Goal: Task Accomplishment & Management: Manage account settings

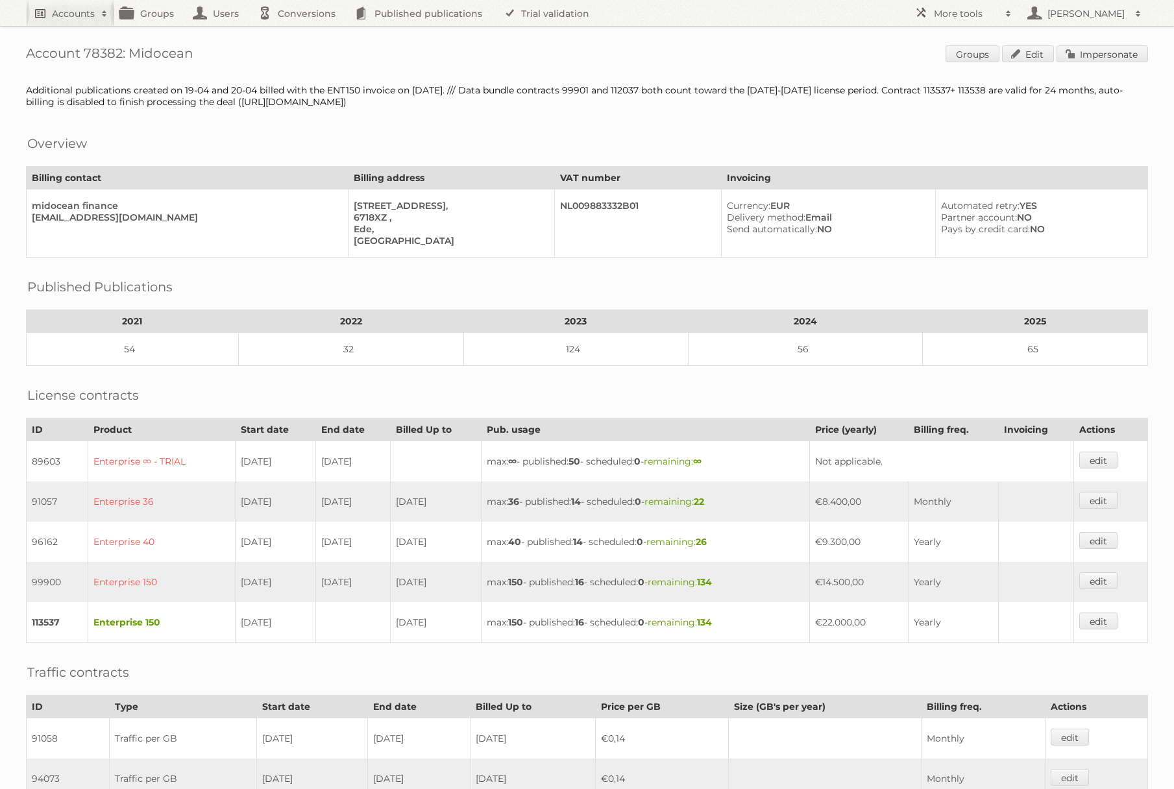
drag, startPoint x: 66, startPoint y: 13, endPoint x: 110, endPoint y: 27, distance: 47.0
click at [66, 13] on h2 "Accounts" at bounding box center [73, 13] width 43 height 13
type input"] "intergamma"
click at [299, 33] on input "Search" at bounding box center [308, 42] width 19 height 19
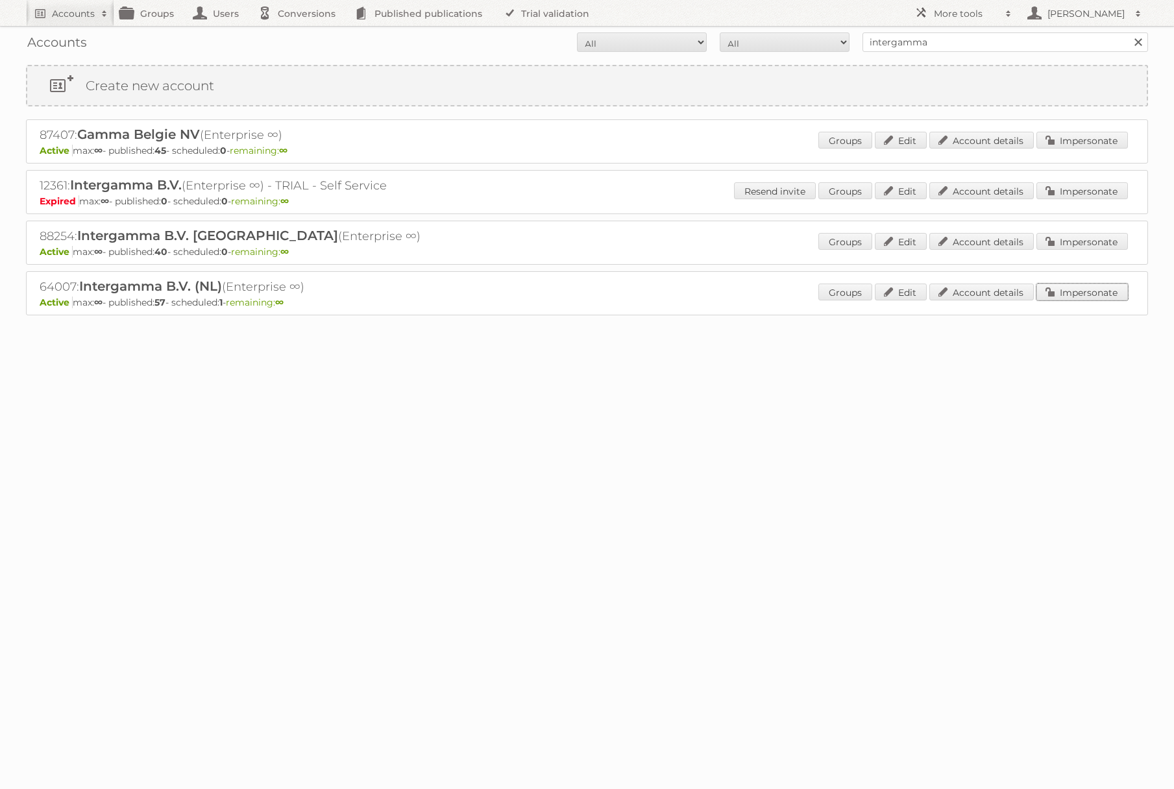
click at [1069, 293] on link "Impersonate" at bounding box center [1083, 292] width 92 height 17
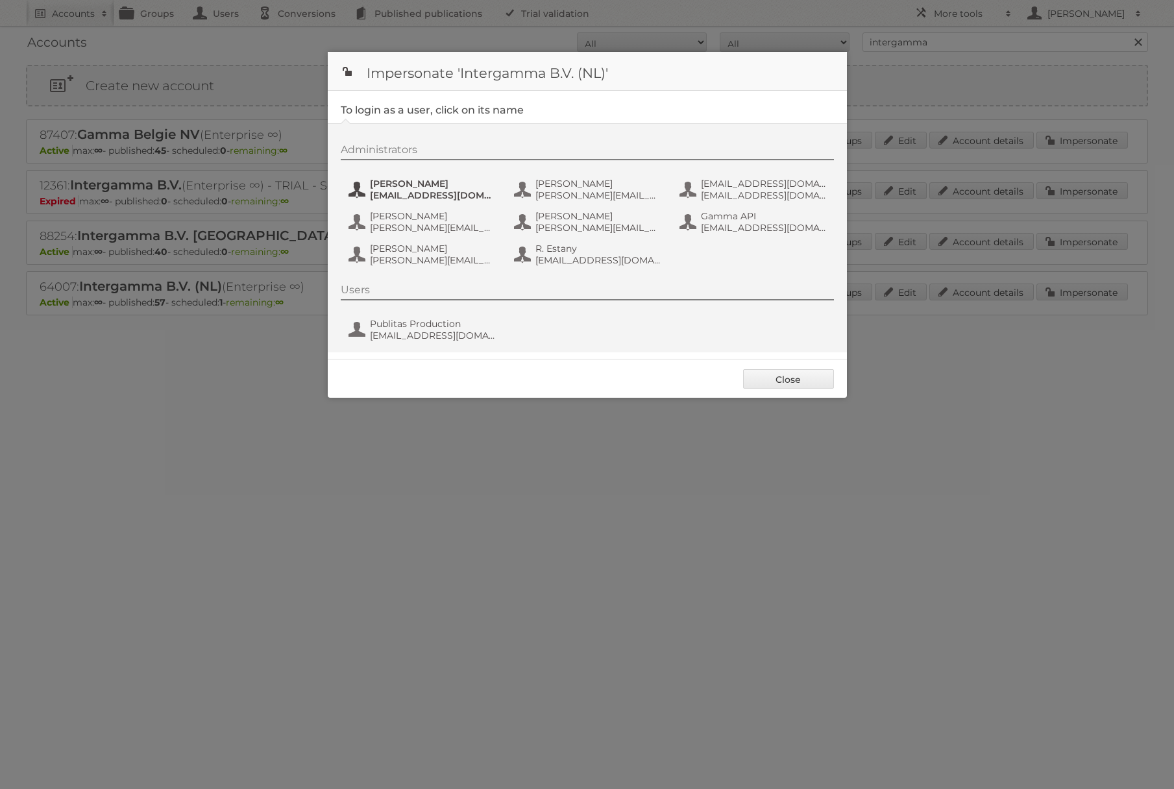
click at [467, 197] on span "[EMAIL_ADDRESS][DOMAIN_NAME]" at bounding box center [433, 196] width 126 height 12
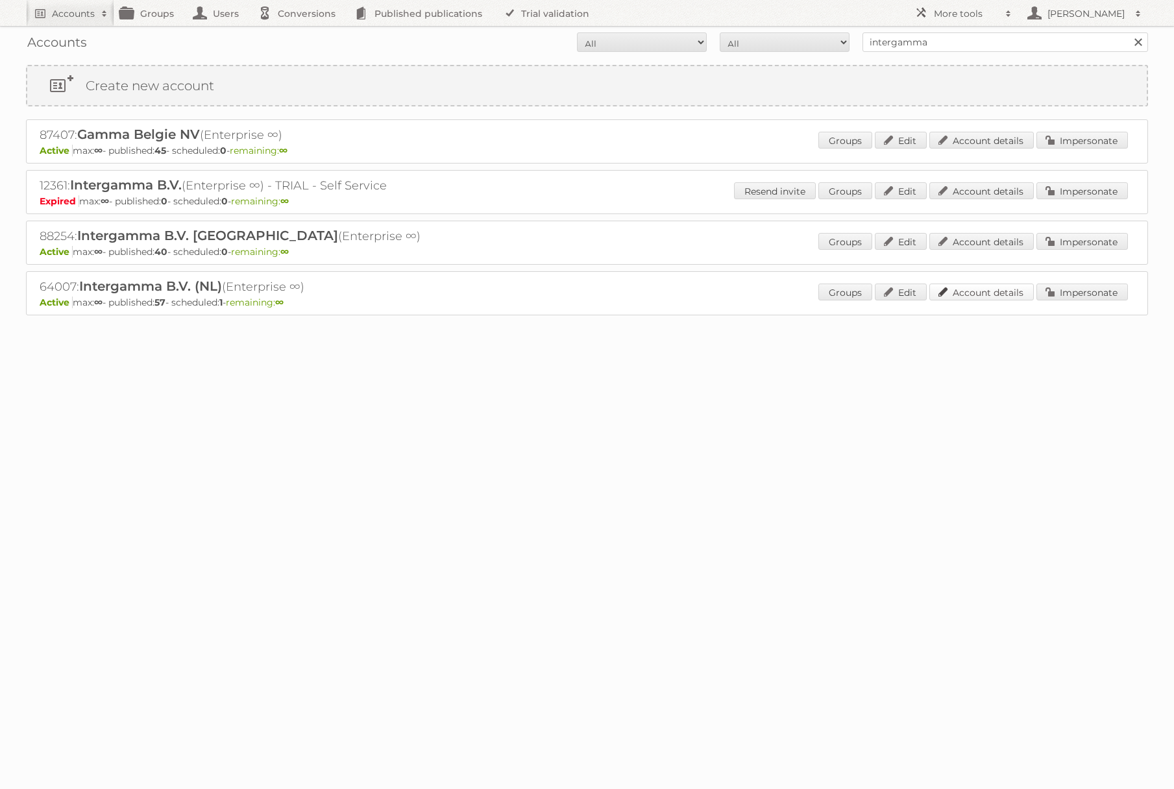
click at [986, 292] on link "Account details" at bounding box center [982, 292] width 105 height 17
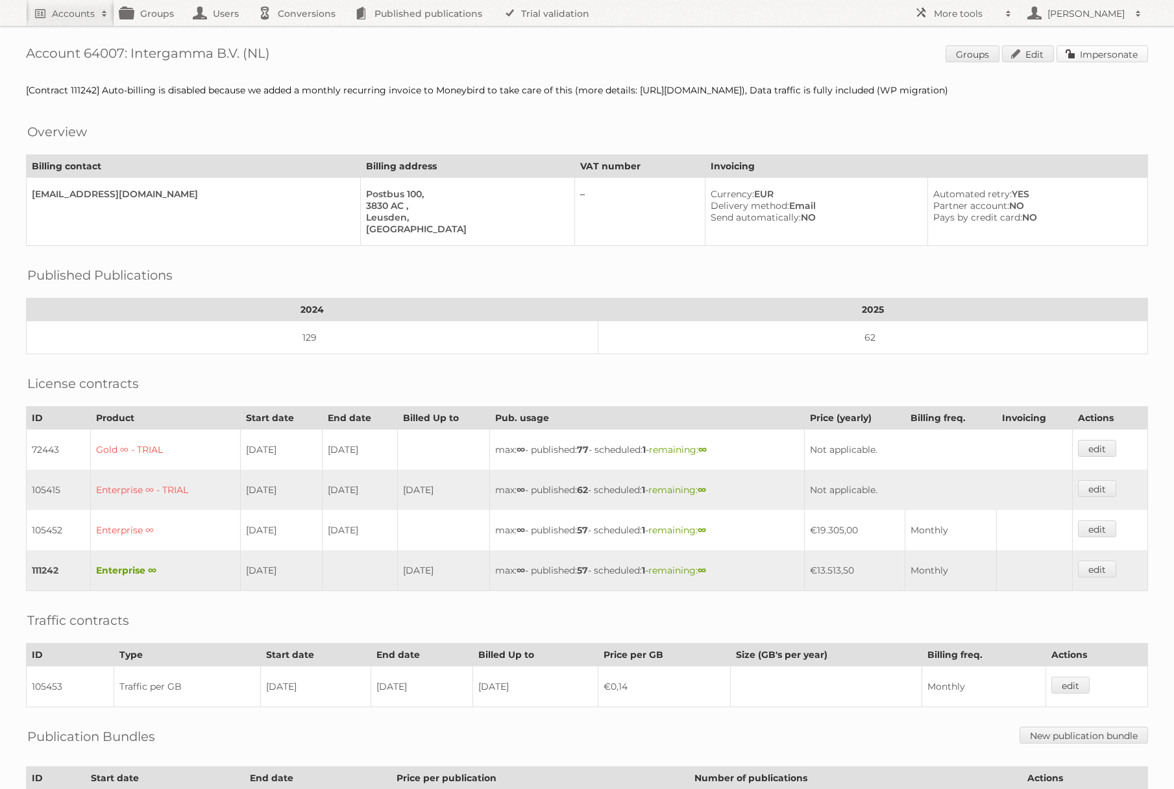
click at [1111, 58] on link "Impersonate" at bounding box center [1103, 53] width 92 height 17
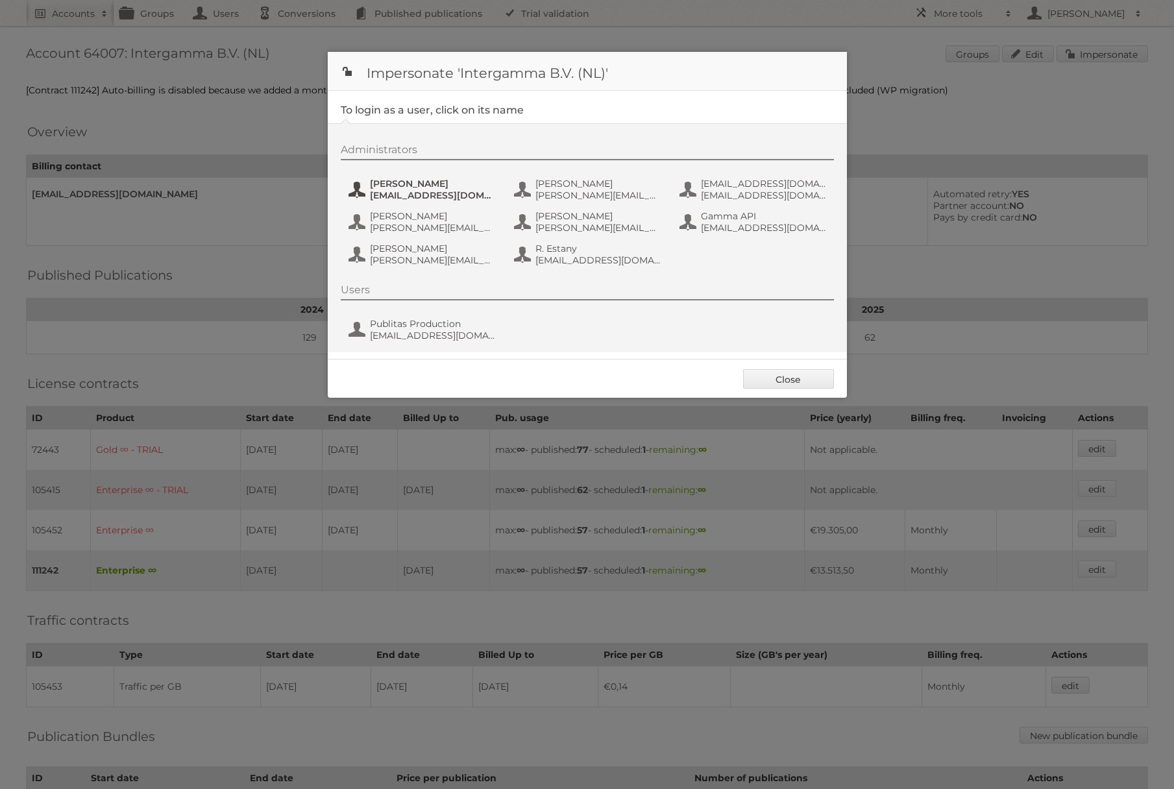
click at [462, 185] on span "[PERSON_NAME]" at bounding box center [433, 184] width 126 height 12
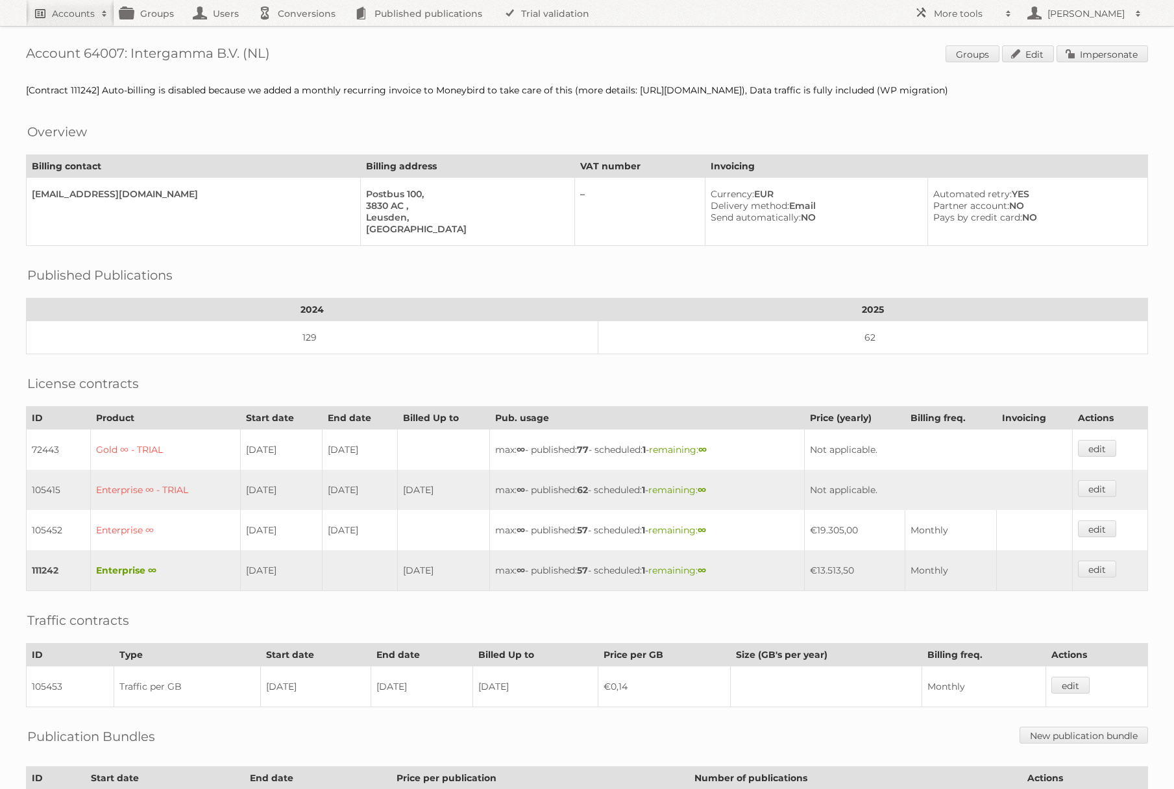
click at [90, 18] on h2 "Accounts" at bounding box center [73, 13] width 43 height 13
type input"] "netto-online"
click at [299, 33] on input "Search" at bounding box center [308, 42] width 19 height 19
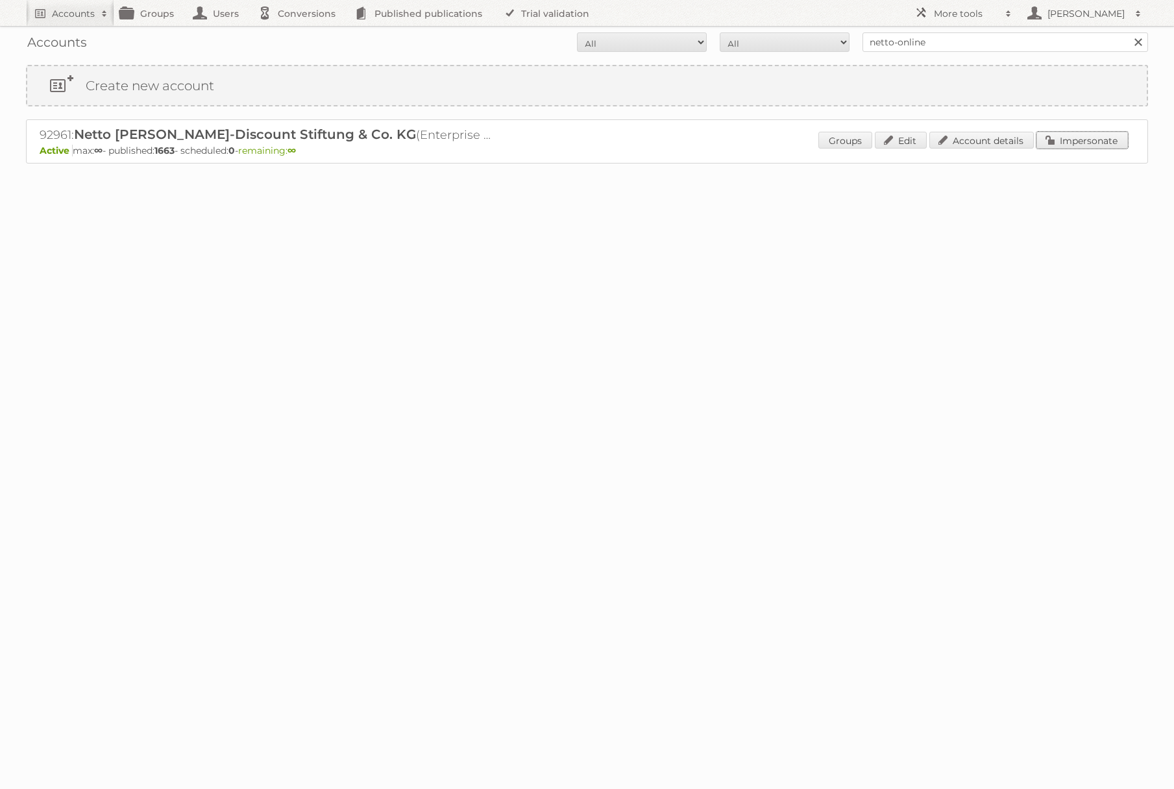
click at [1068, 146] on link "Impersonate" at bounding box center [1083, 140] width 92 height 17
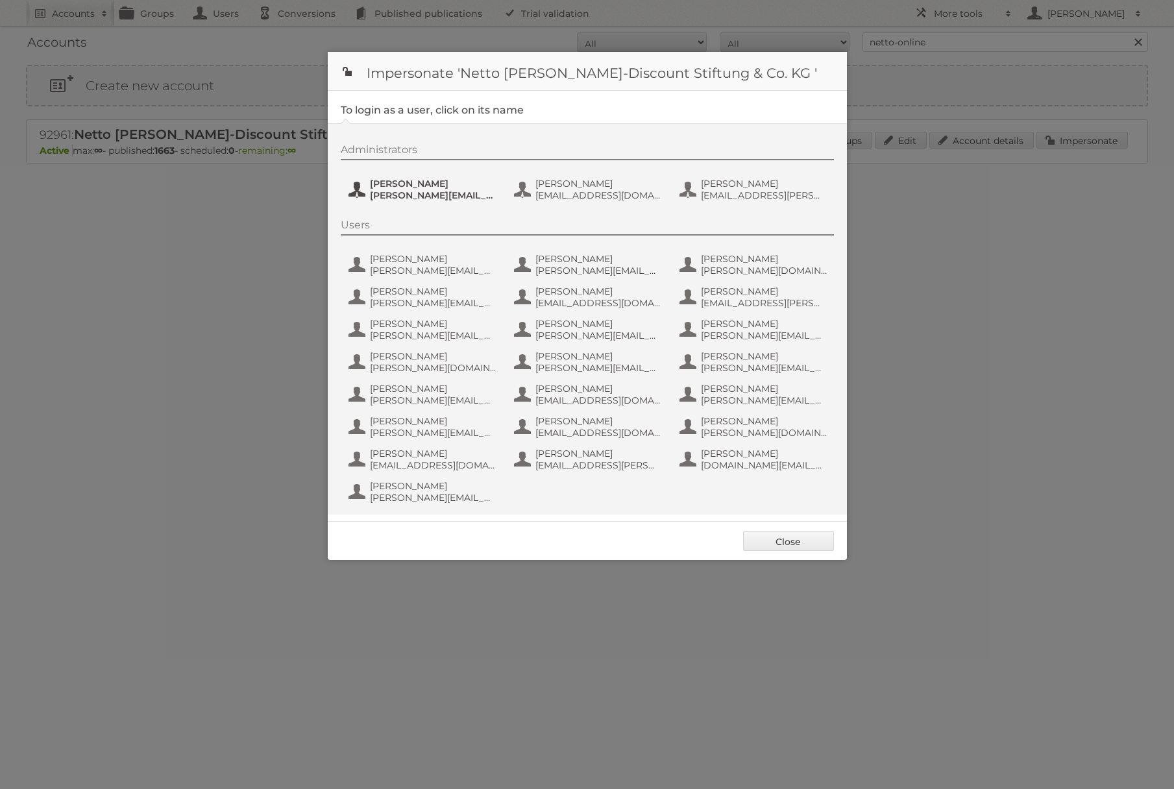
click at [427, 201] on span "henri.schmidhuber@netto-online.de" at bounding box center [433, 196] width 126 height 12
